Goal: Information Seeking & Learning: Learn about a topic

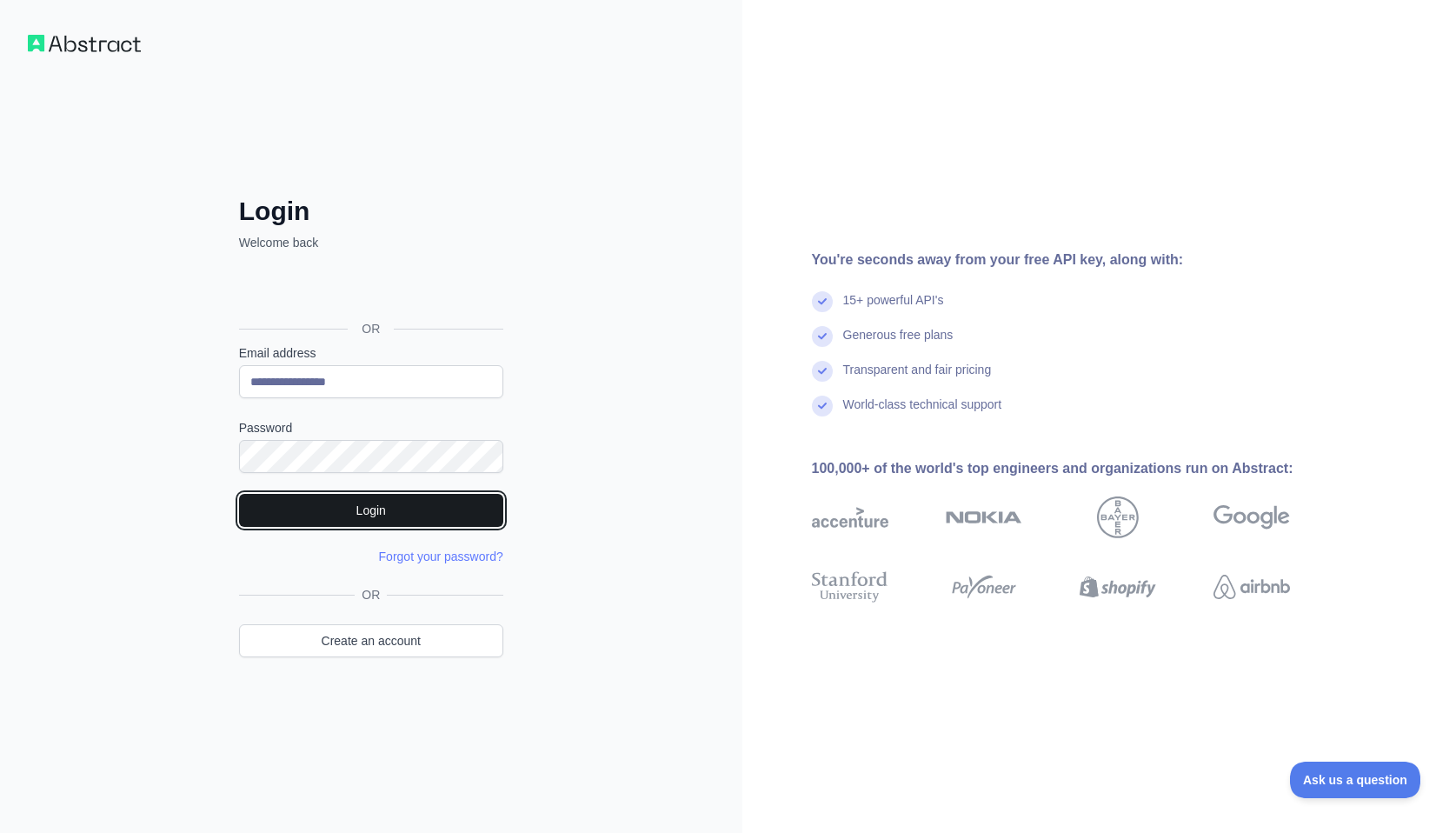
click at [466, 504] on button "Login" at bounding box center [372, 511] width 264 height 34
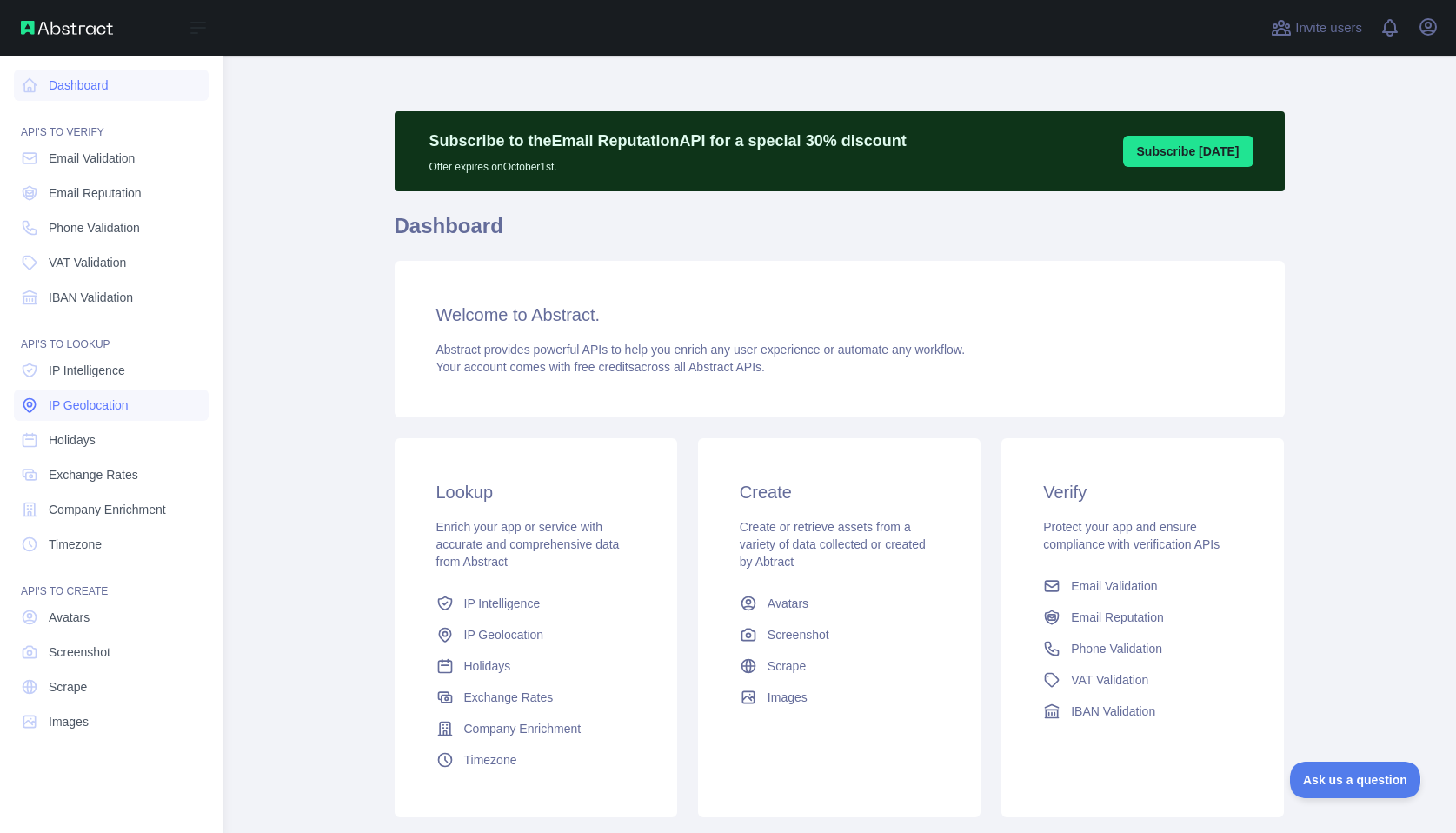
click at [94, 413] on span "IP Geolocation" at bounding box center [88, 405] width 80 height 18
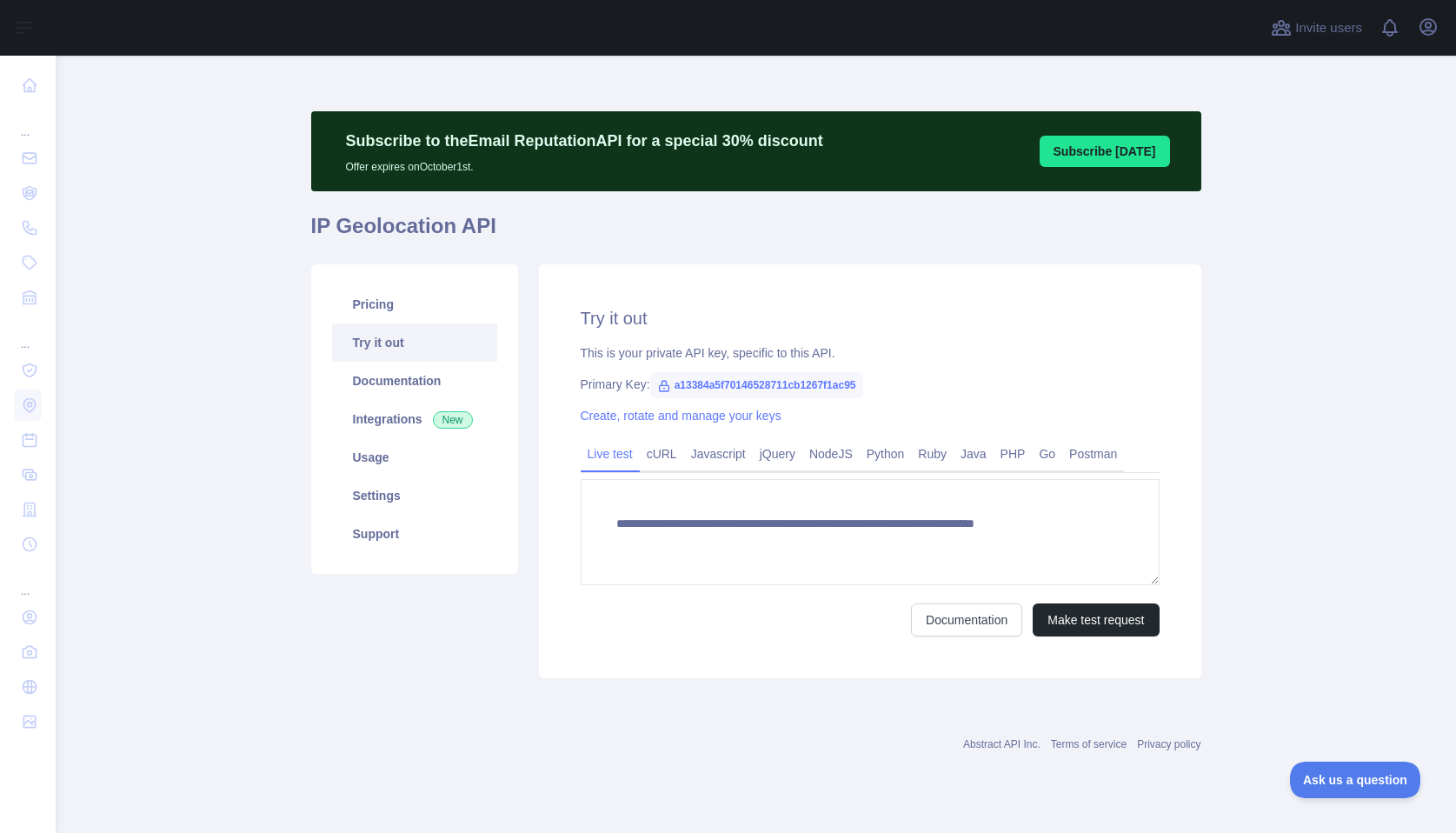
type textarea "**********"
click at [409, 463] on link "Usage" at bounding box center [415, 457] width 166 height 38
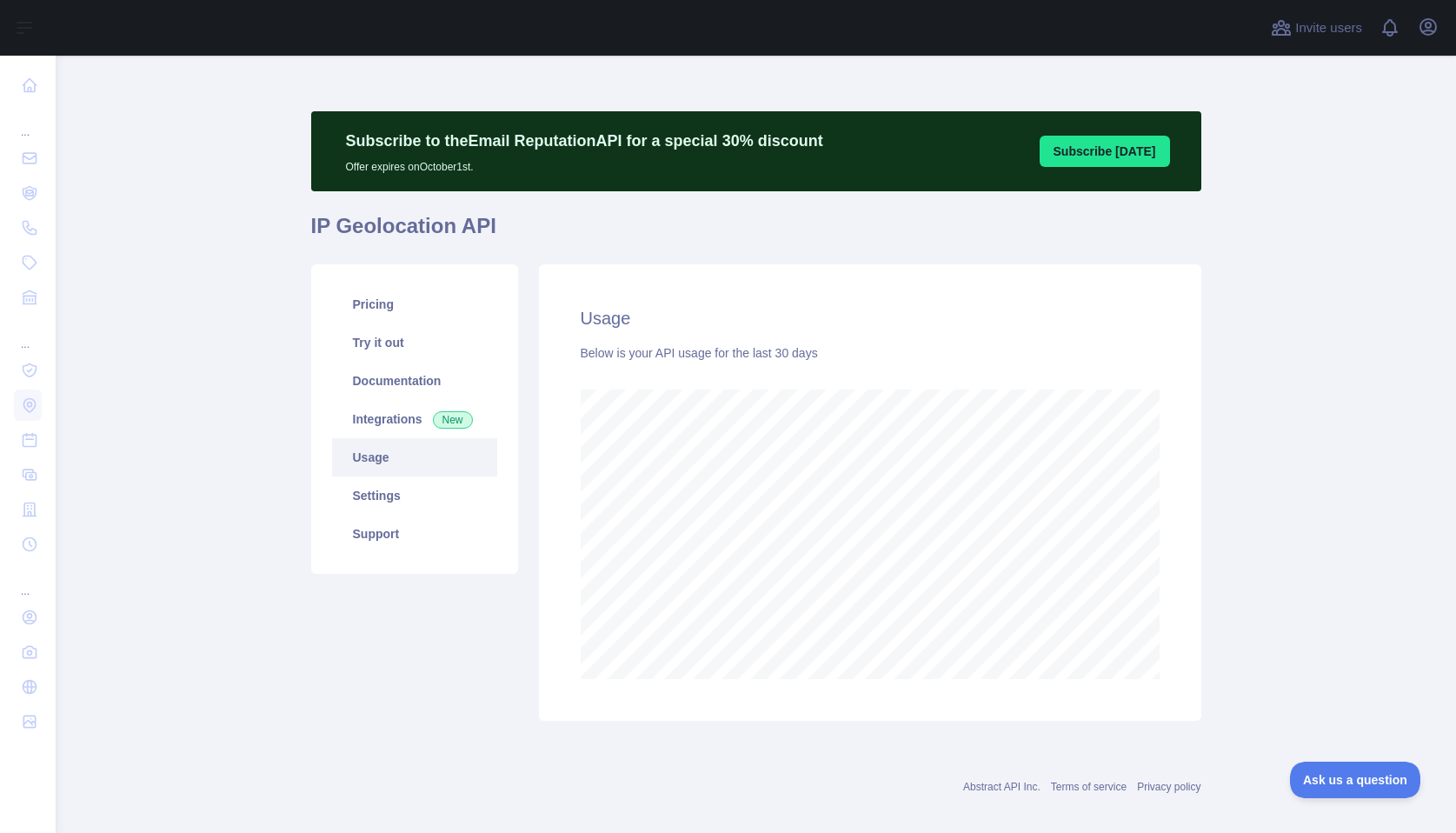
scroll to position [778, 1388]
click at [396, 505] on link "Settings" at bounding box center [415, 495] width 166 height 38
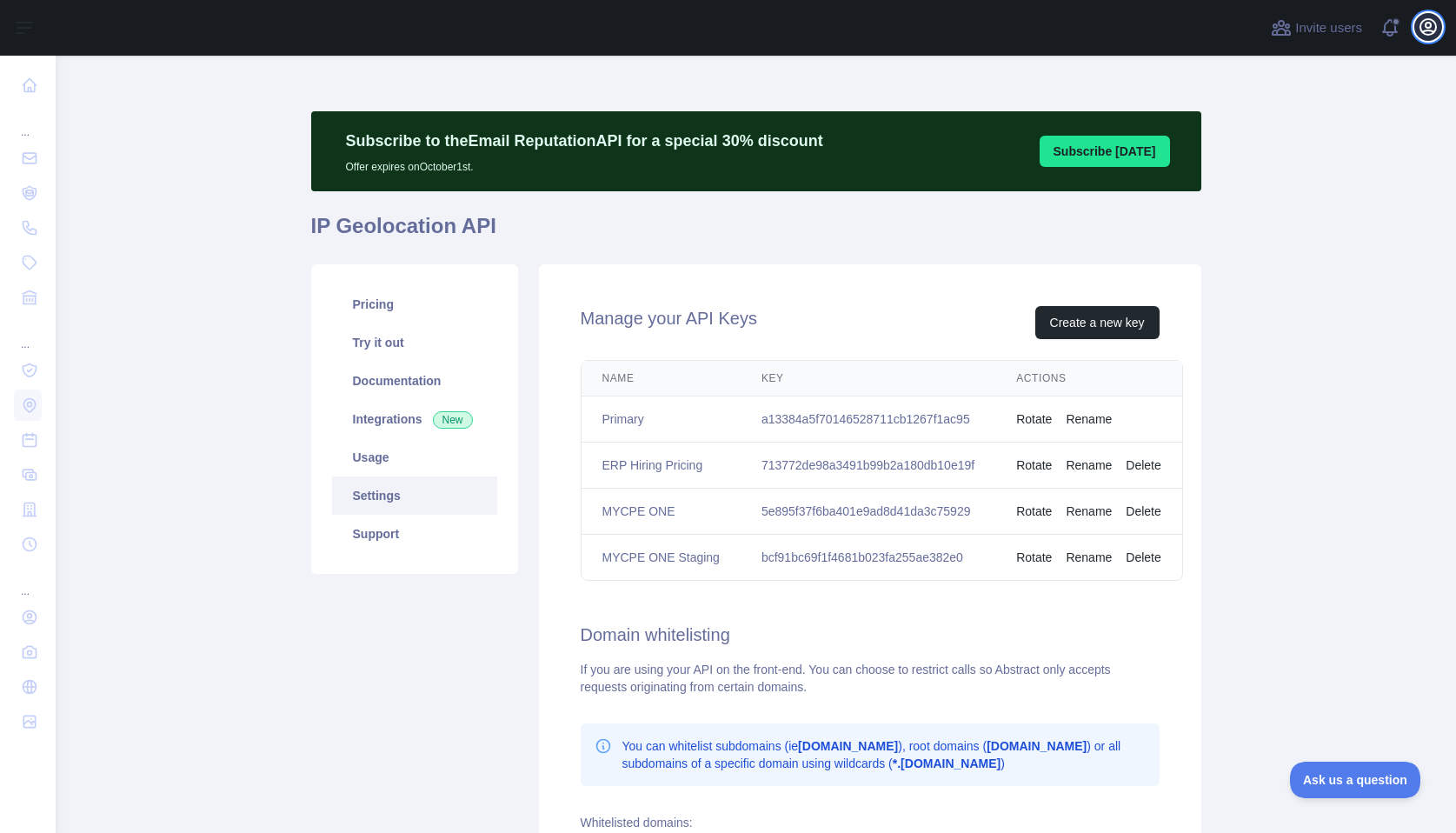
click at [1427, 39] on button "Open user menu" at bounding box center [1428, 27] width 28 height 28
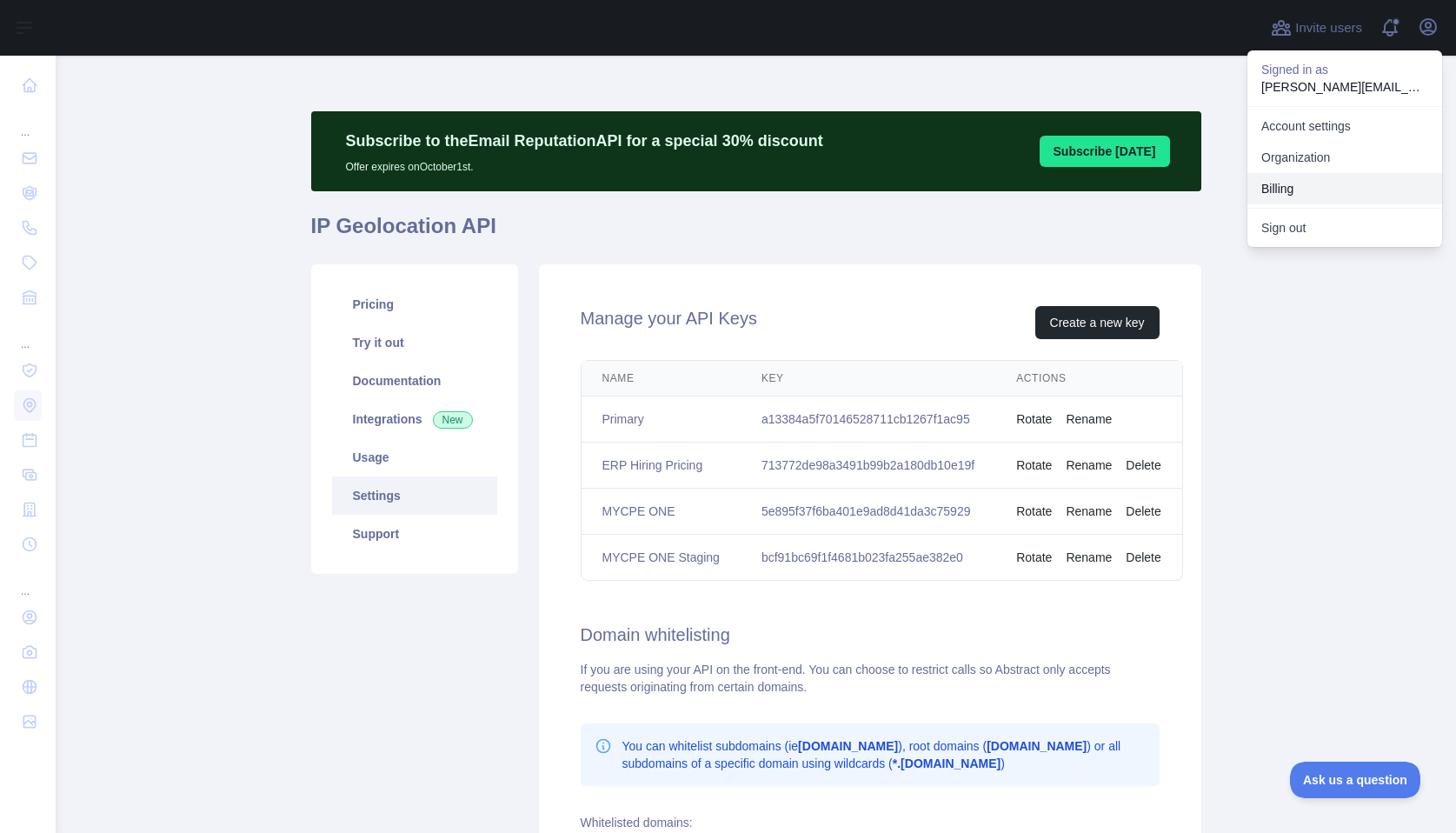
click at [1320, 186] on button "Billing" at bounding box center [1346, 189] width 195 height 32
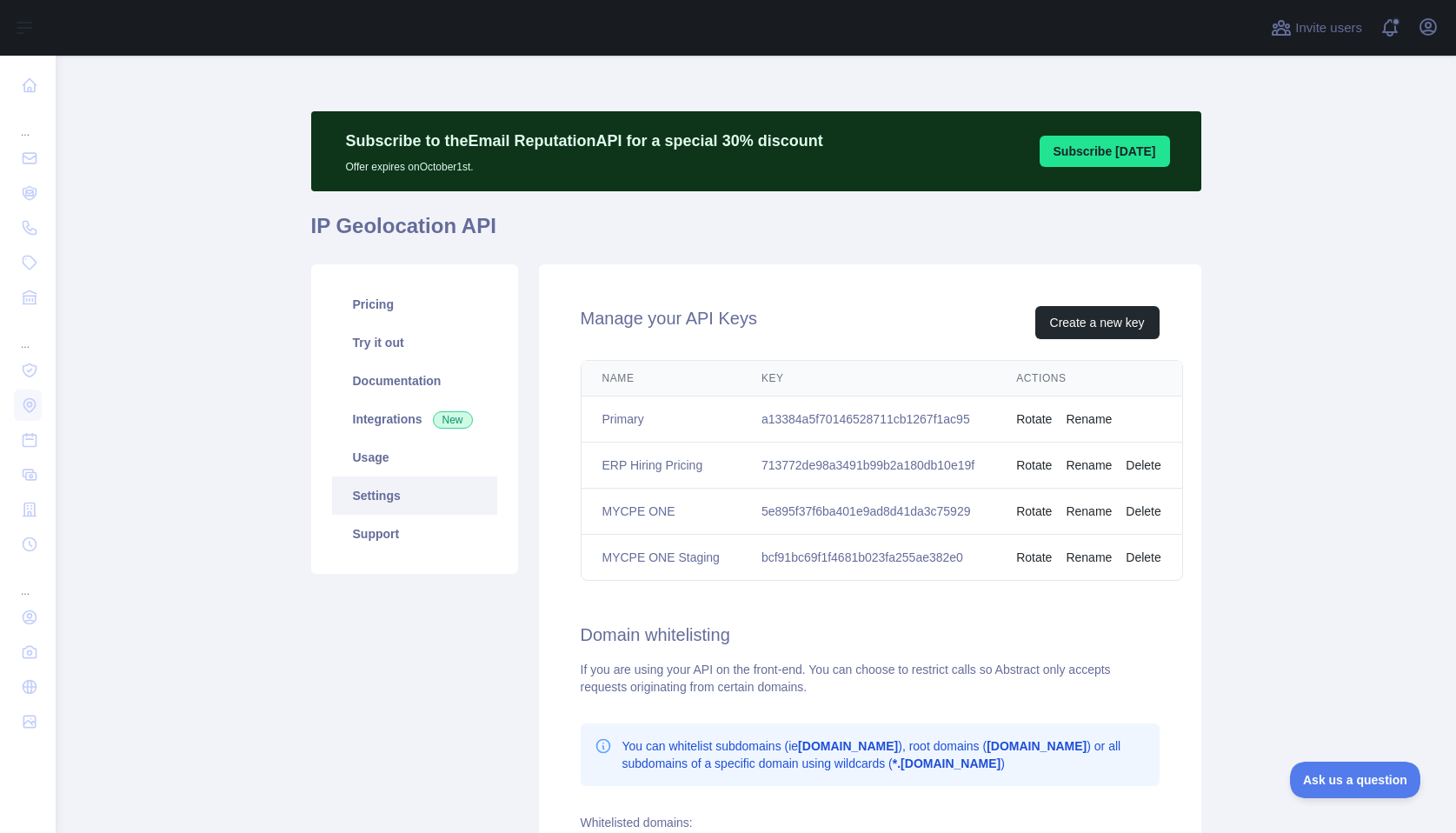
drag, startPoint x: 287, startPoint y: 606, endPoint x: 322, endPoint y: 546, distance: 69.5
click at [287, 606] on main "**********" at bounding box center [755, 444] width 1401 height 778
click at [412, 452] on link "Usage" at bounding box center [415, 457] width 166 height 38
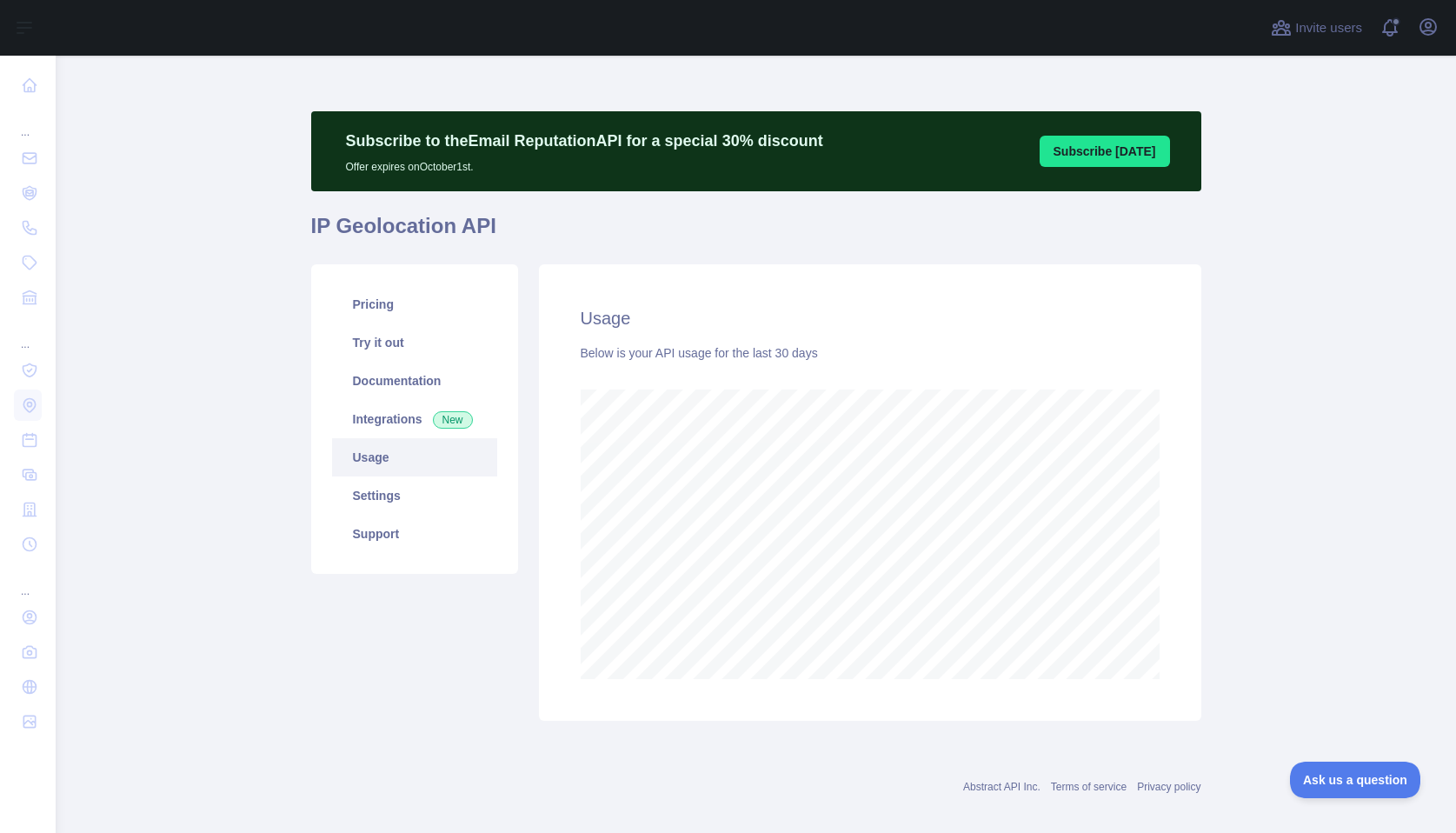
scroll to position [778, 1388]
click at [463, 286] on link "Pricing" at bounding box center [415, 304] width 166 height 38
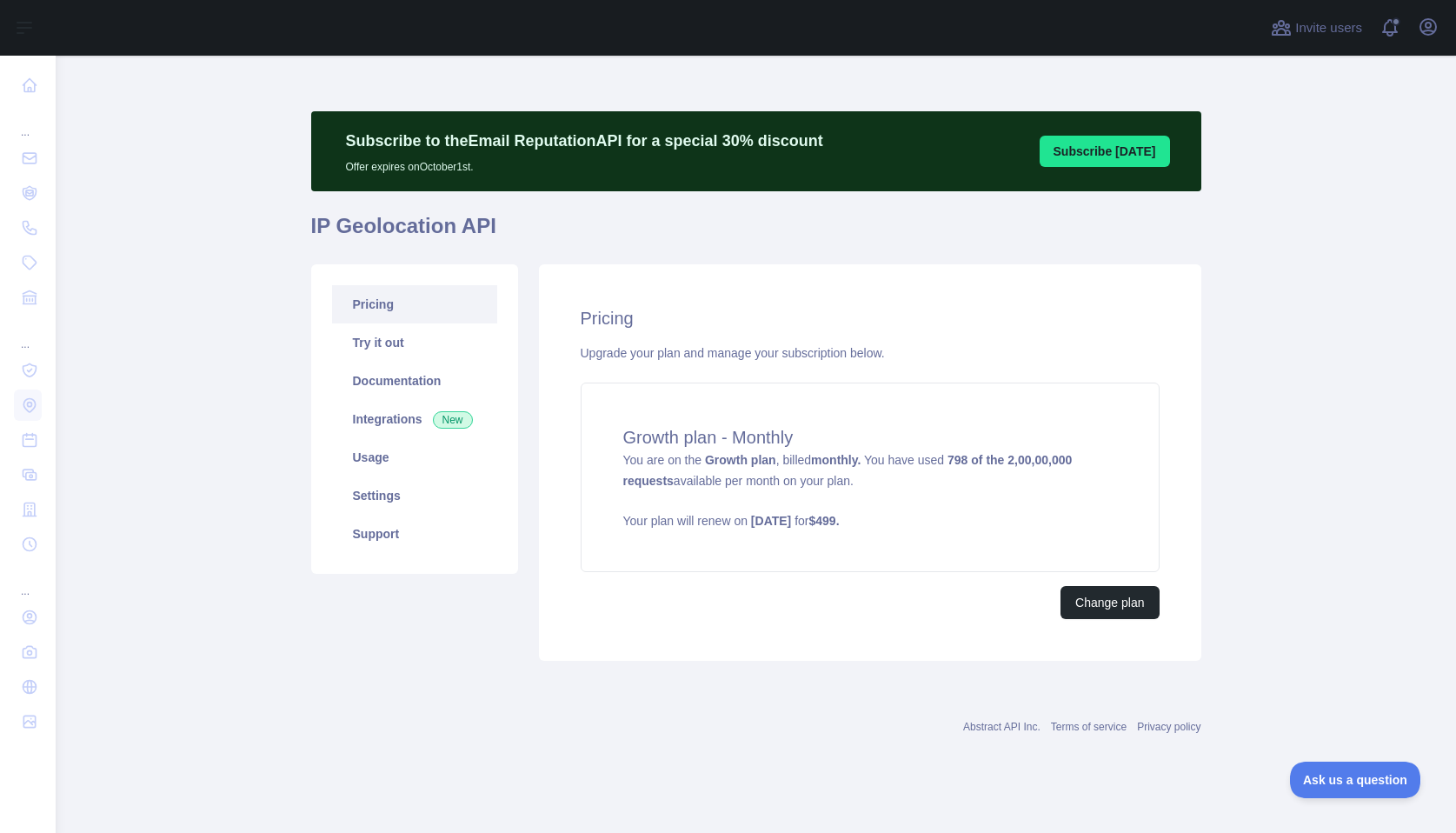
click at [679, 664] on div "Pricing Try it out Documentation Integrations New Usage Settings Support Pricin…" at bounding box center [756, 462] width 911 height 417
click at [811, 563] on div "Growth plan - Monthly You are on the Growth plan , billed monthly. You have use…" at bounding box center [869, 477] width 579 height 189
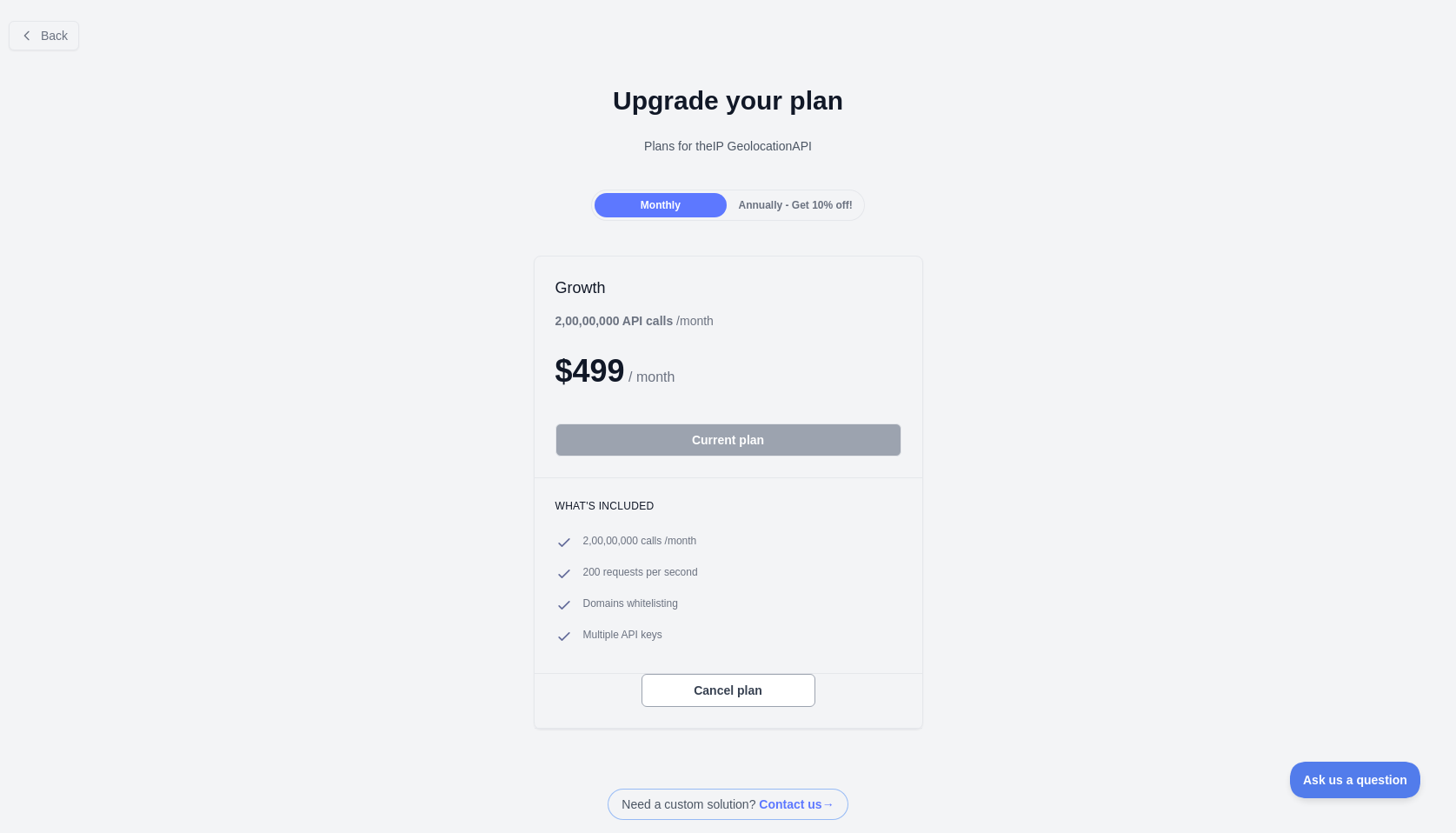
click at [765, 199] on span "Annually - Get 10% off!" at bounding box center [797, 205] width 114 height 12
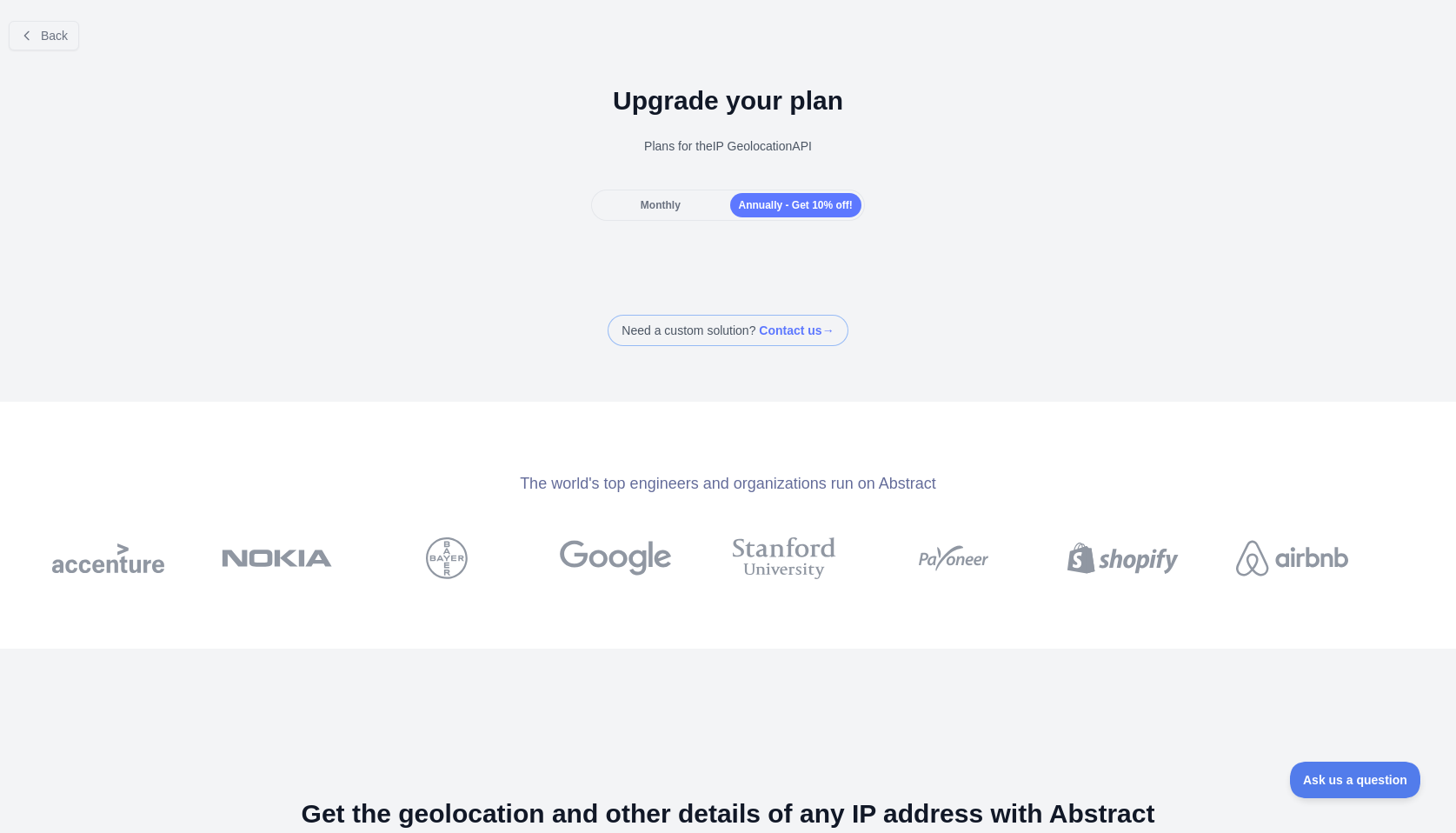
click at [640, 218] on div "Monthly Annually - Get 10% off!" at bounding box center [728, 205] width 274 height 32
click at [682, 204] on div "Monthly" at bounding box center [659, 205] width 131 height 25
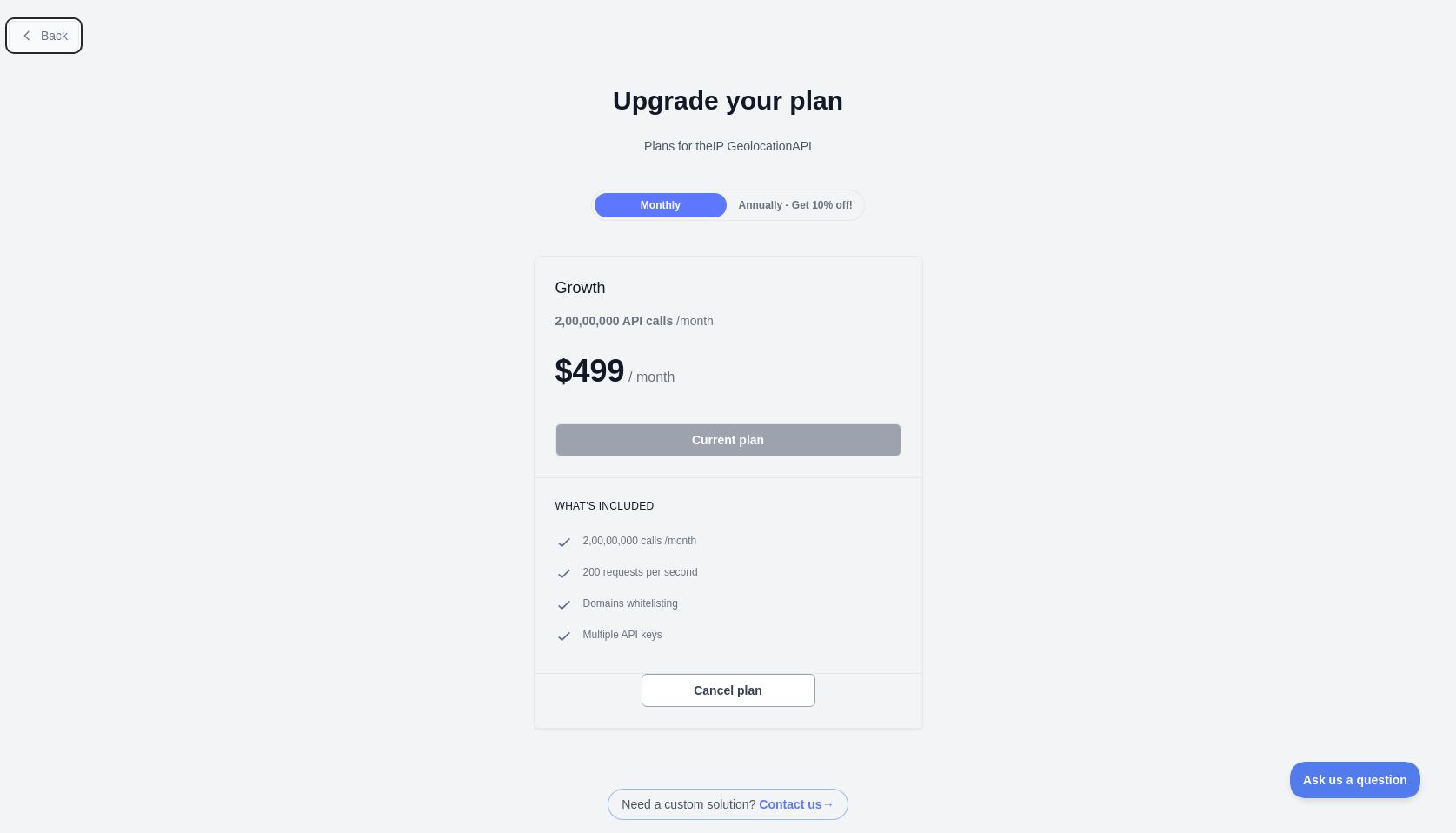
click at [32, 41] on icon at bounding box center [27, 35] width 14 height 14
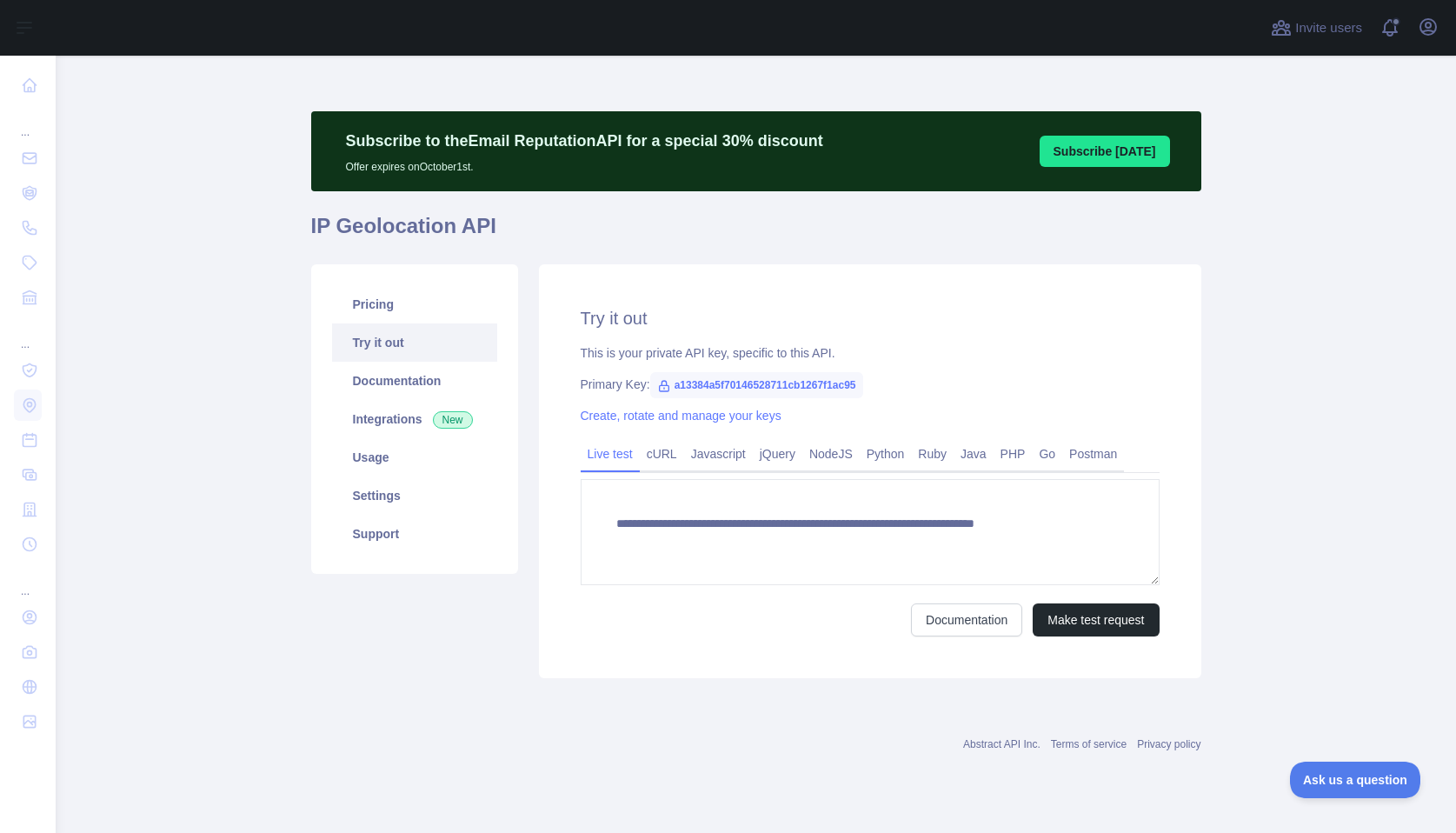
type textarea "**********"
click at [382, 306] on link "Pricing" at bounding box center [415, 304] width 166 height 38
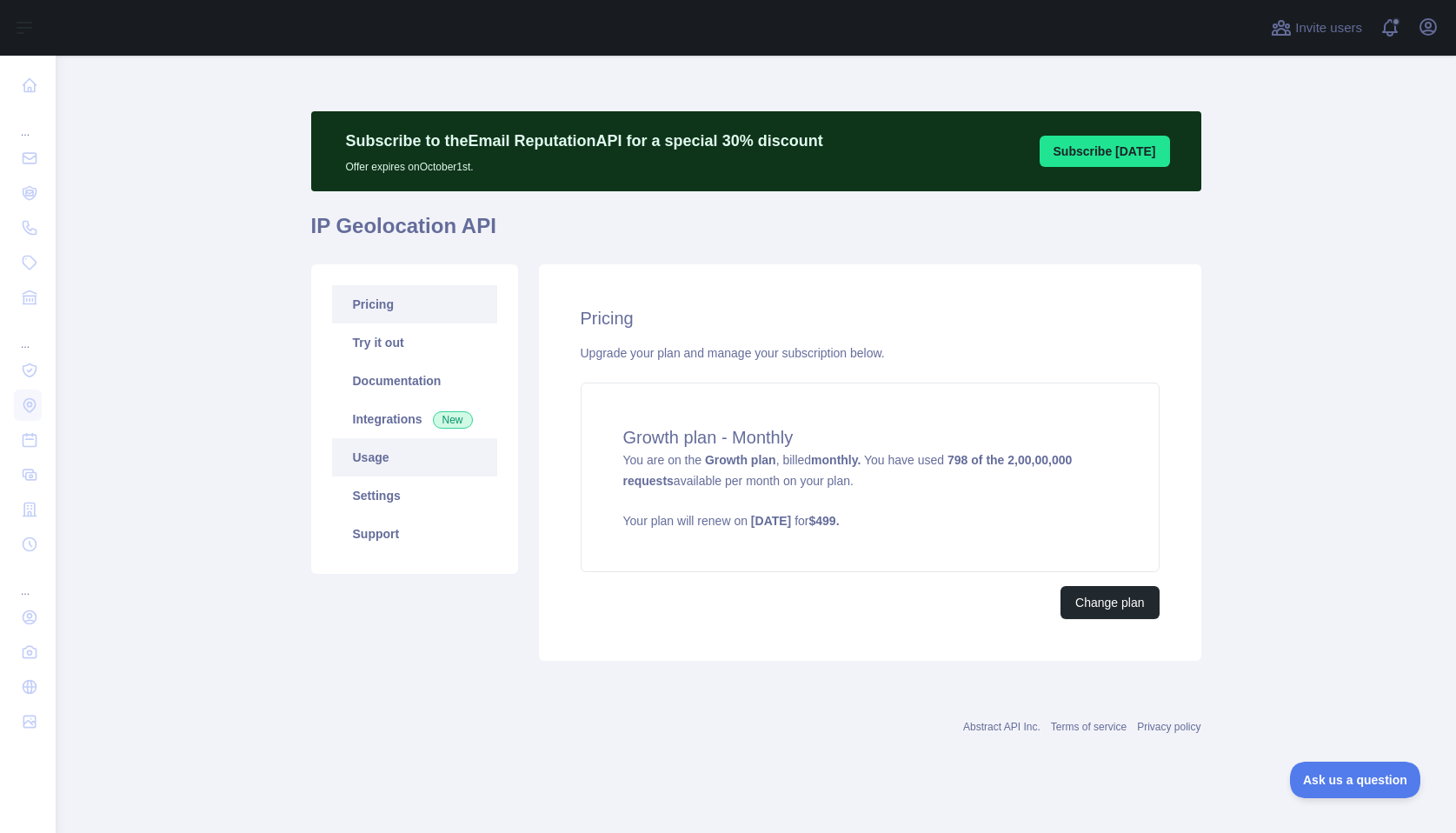
click at [397, 475] on link "Usage" at bounding box center [415, 457] width 166 height 38
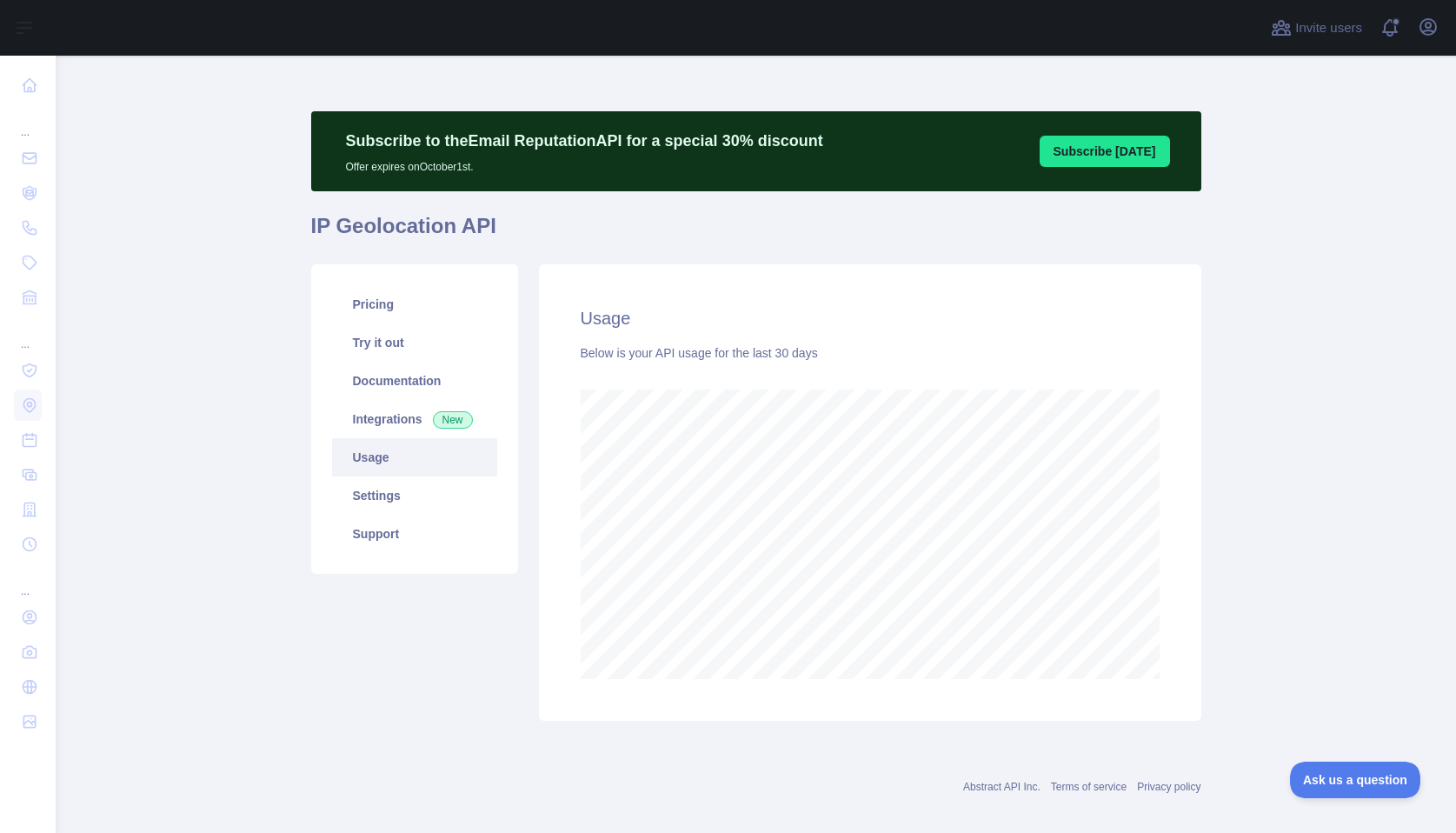
scroll to position [778, 1388]
click at [420, 299] on link "Pricing" at bounding box center [415, 304] width 166 height 38
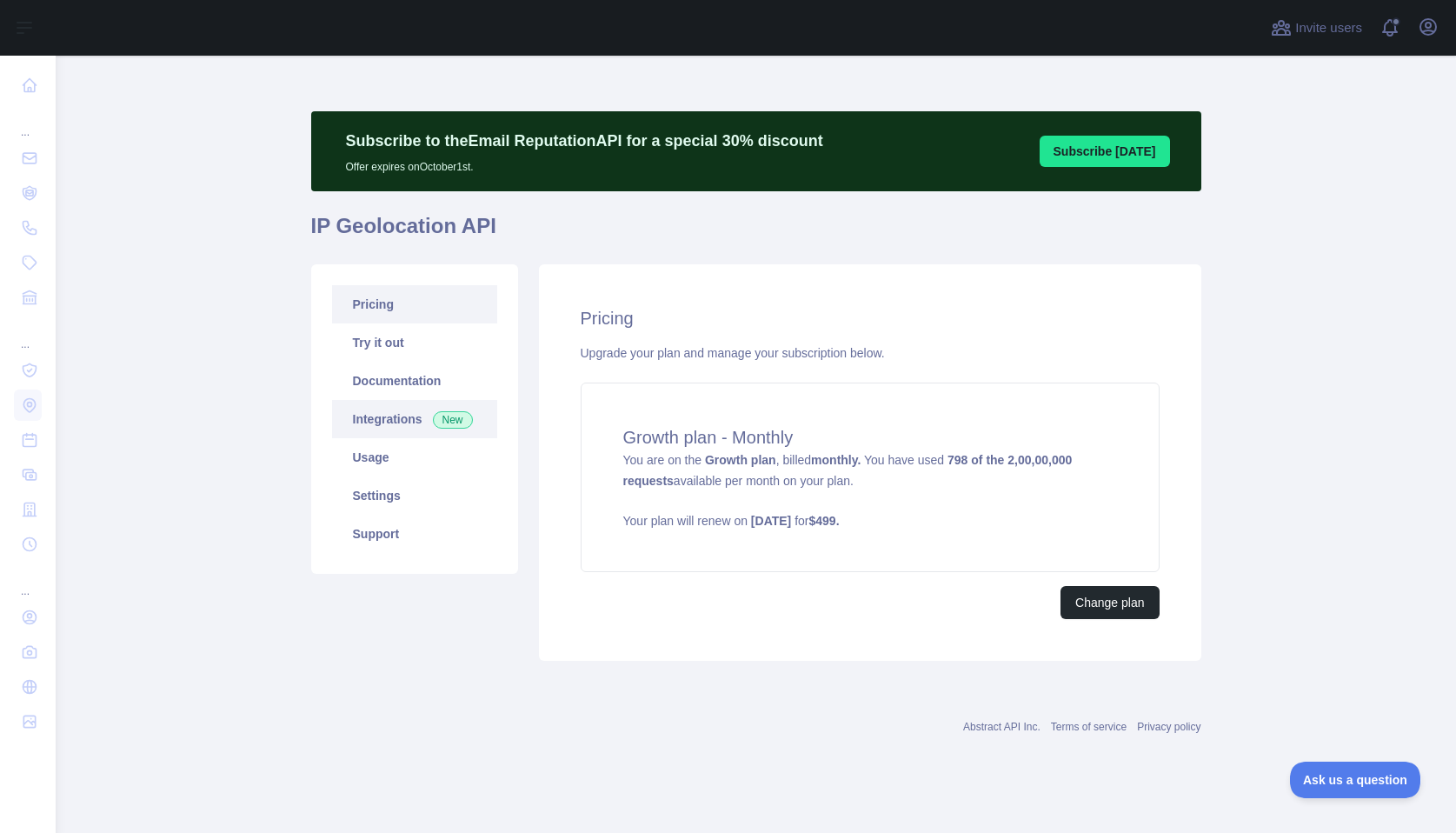
click at [401, 415] on link "Integrations New" at bounding box center [415, 419] width 166 height 38
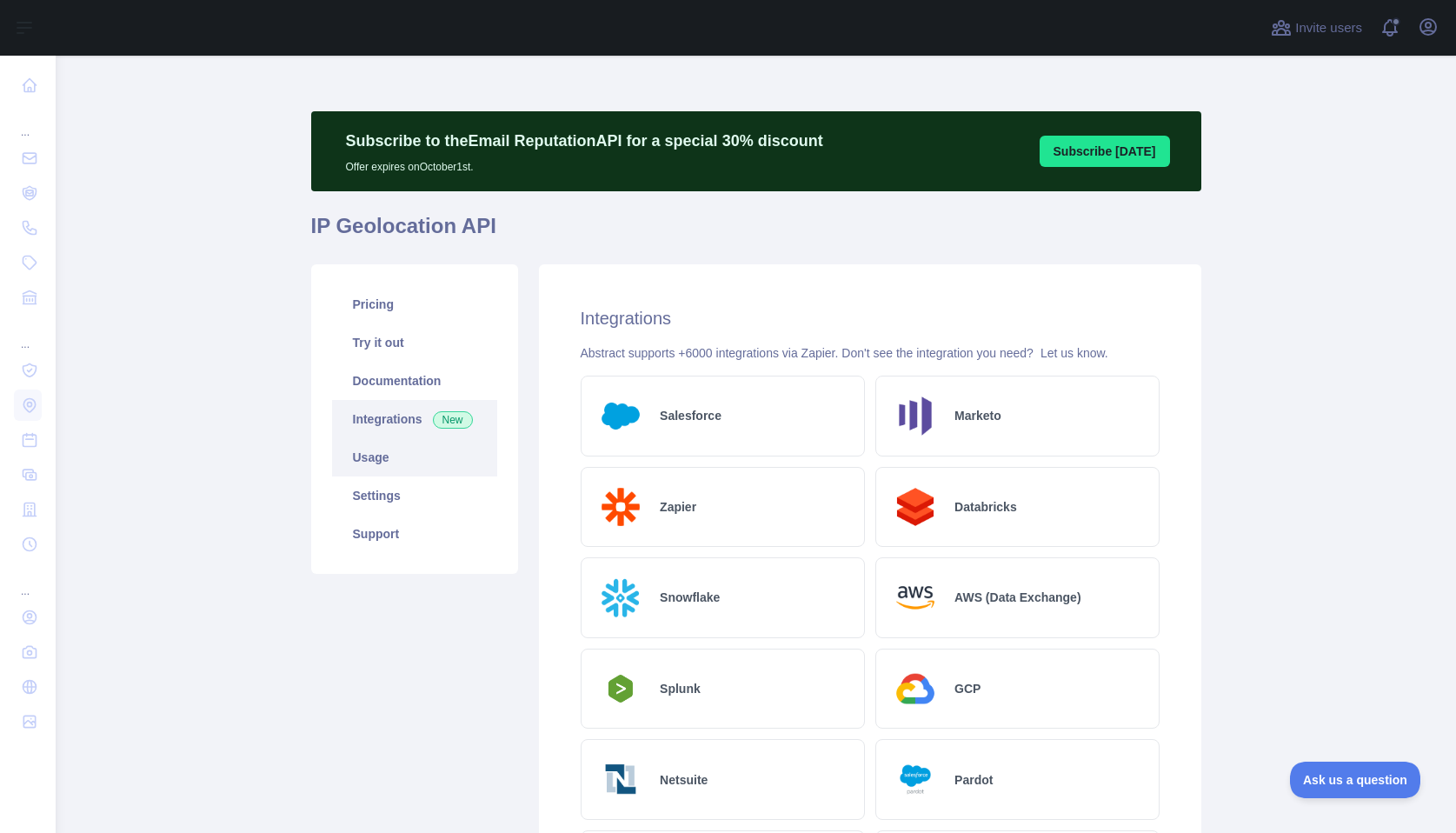
click at [395, 453] on link "Usage" at bounding box center [415, 457] width 166 height 38
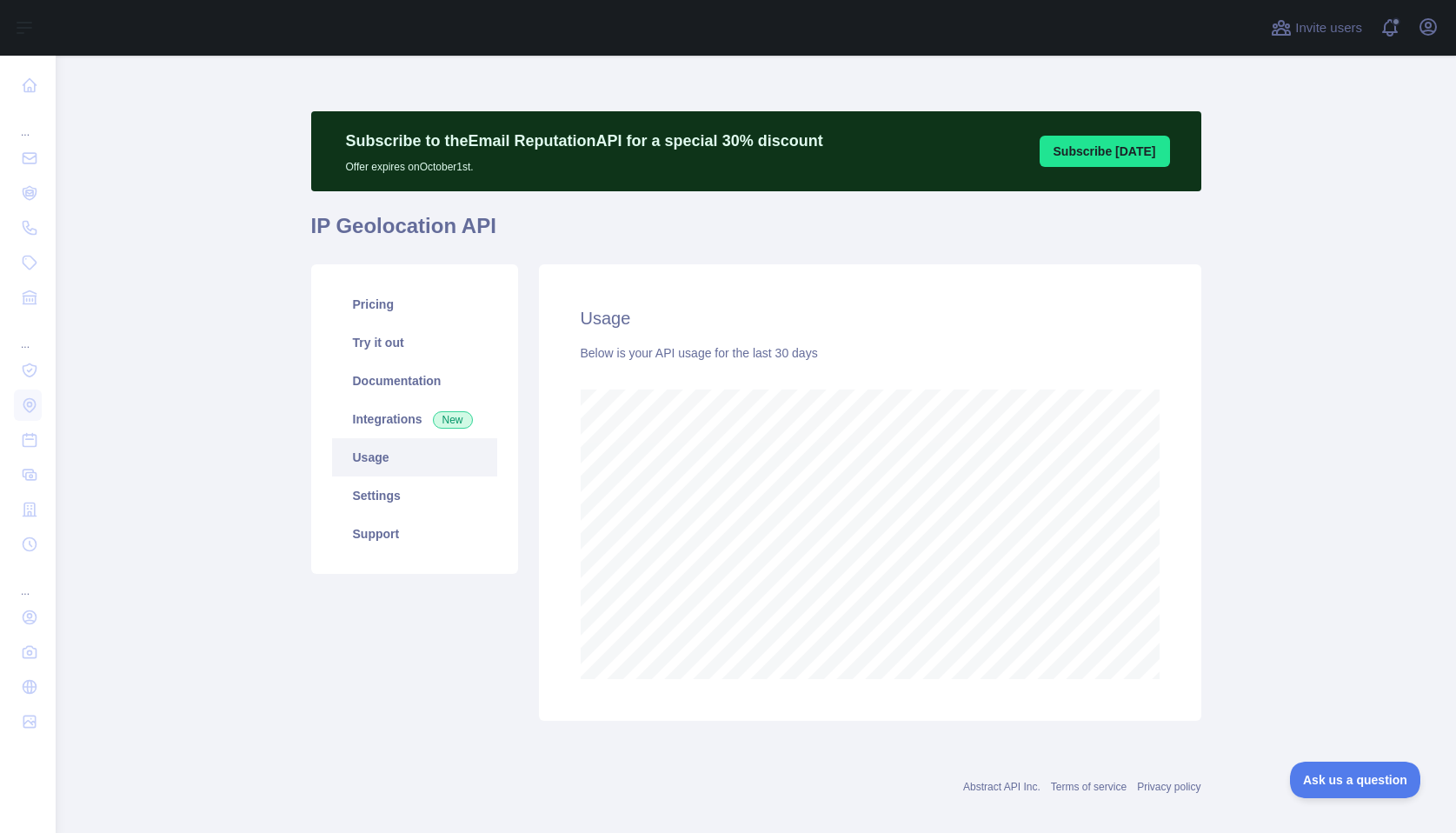
scroll to position [778, 1388]
click at [372, 312] on link "Pricing" at bounding box center [415, 304] width 166 height 38
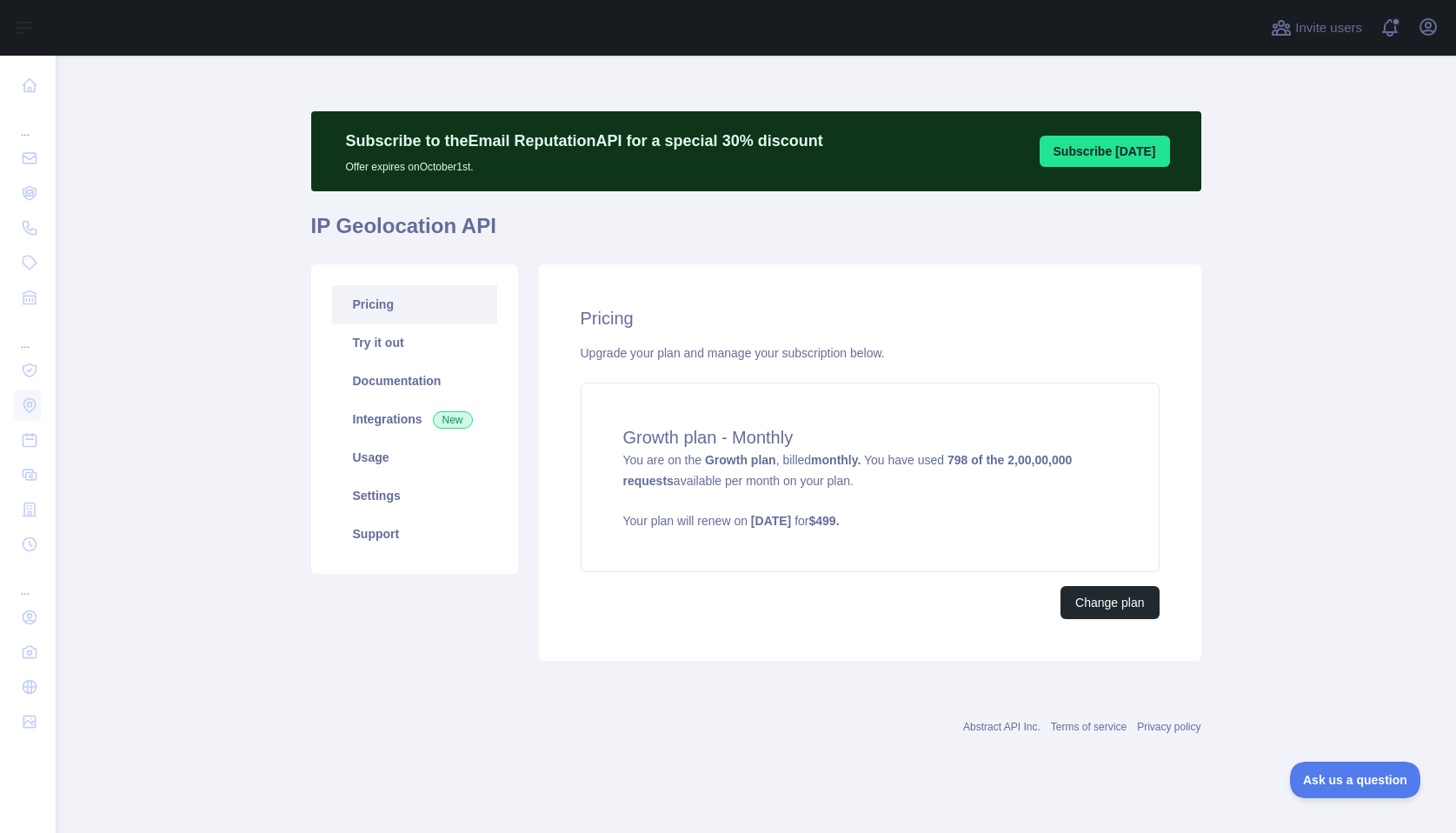
click at [1077, 446] on h4 "Growth plan - Monthly" at bounding box center [869, 437] width 494 height 25
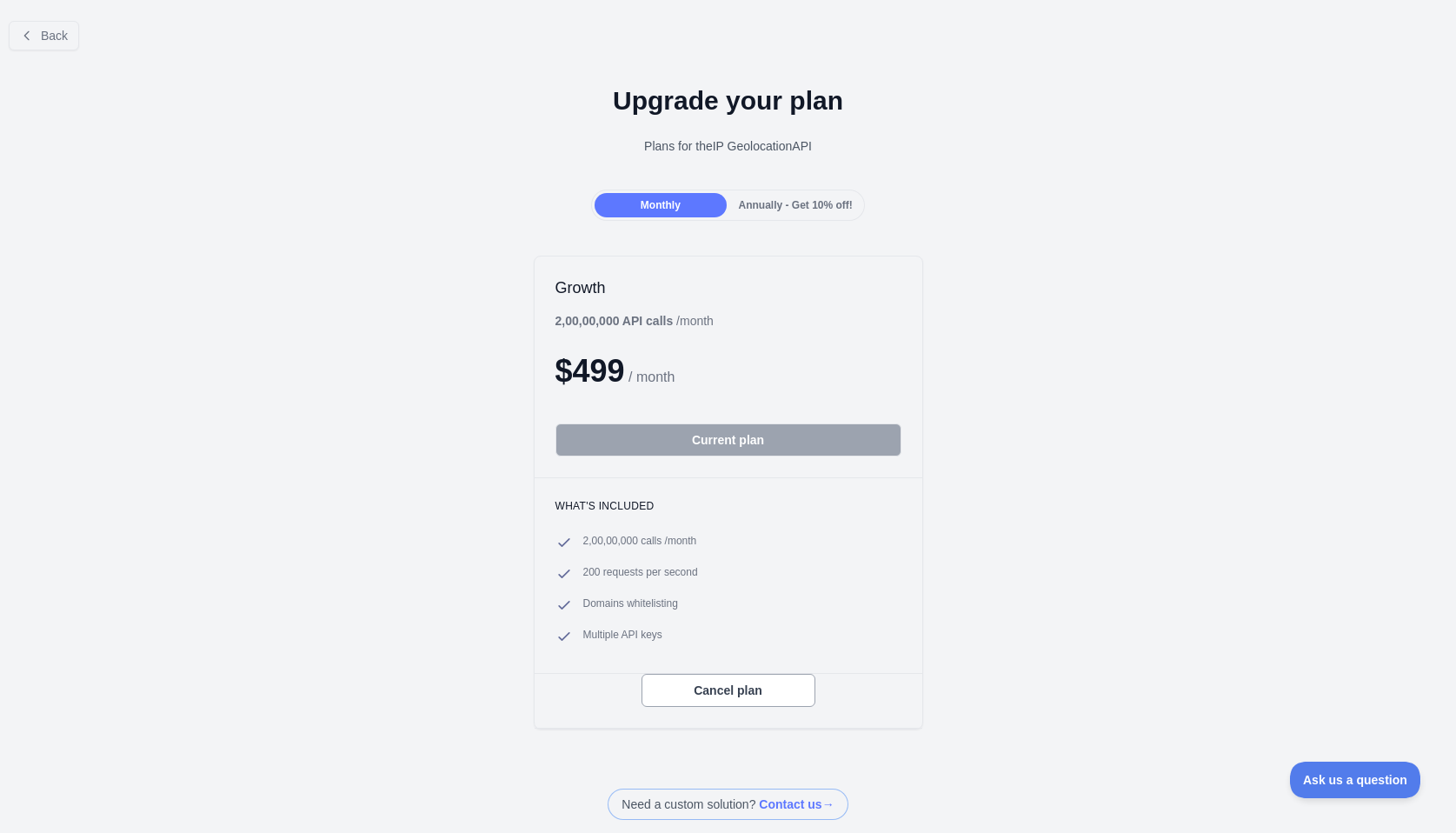
click at [276, 564] on div "Growth 2,00,00,000 API calls / month $ 499 / month Current plan What's included…" at bounding box center [728, 493] width 1456 height 509
click at [393, 616] on div "Growth 2,00,00,000 API calls / month $ 499 / month Current plan What's included…" at bounding box center [728, 493] width 1456 height 509
click at [431, 341] on div "Growth 2,00,00,000 API calls / month $ 499 / month Current plan What's included…" at bounding box center [728, 493] width 1456 height 509
